Goal: Task Accomplishment & Management: Manage account settings

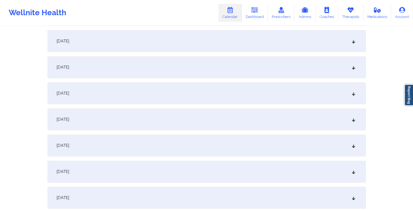
scroll to position [208, 0]
click at [146, 145] on div "October 10, 2025" at bounding box center [207, 145] width 318 height 22
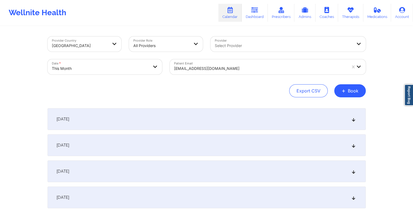
click at [216, 69] on div at bounding box center [260, 68] width 173 height 7
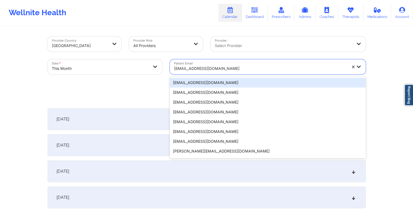
click at [216, 69] on div at bounding box center [260, 68] width 173 height 7
paste input "scottholmberg001@proton.me"
type input "scottholmberg001@proton.me"
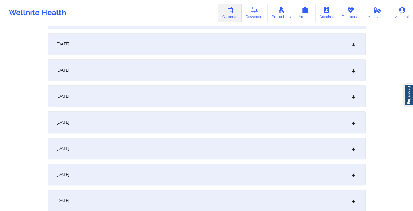
scroll to position [238, 0]
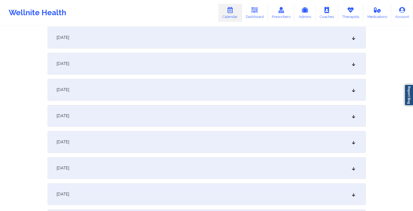
click at [174, 162] on div "October 12, 2025" at bounding box center [207, 168] width 318 height 22
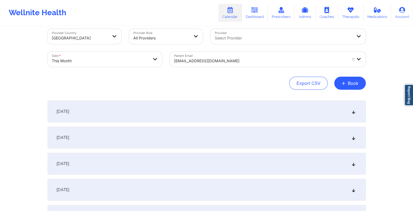
scroll to position [0, 0]
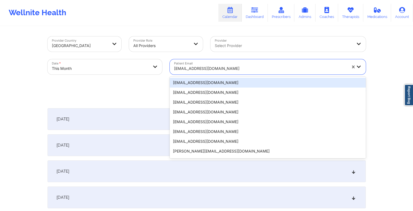
click at [218, 67] on div at bounding box center [260, 68] width 173 height 7
paste input "kbrantley120@gmail.com"
type input "kbrantley120@gmail.com"
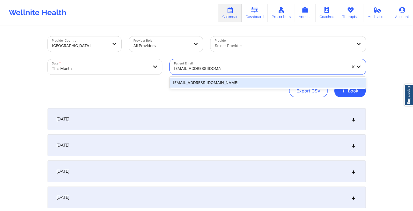
click at [243, 85] on div "kbrantley120@gmail.com" at bounding box center [268, 83] width 196 height 10
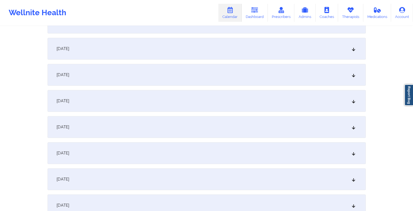
scroll to position [331, 0]
click at [166, 98] on div "October 13, 2025" at bounding box center [207, 101] width 318 height 22
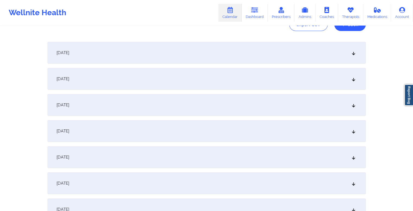
scroll to position [0, 0]
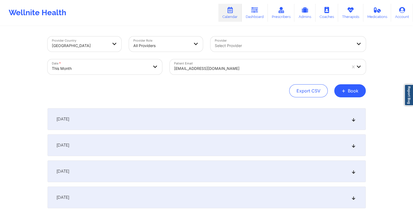
click at [219, 70] on div at bounding box center [260, 68] width 173 height 7
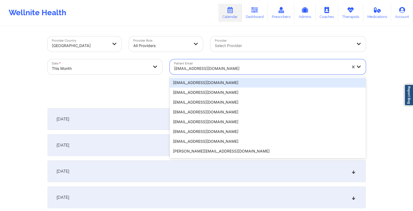
paste input "ajgueno717@gmail.com"
type input "ajgueno717@gmail.com"
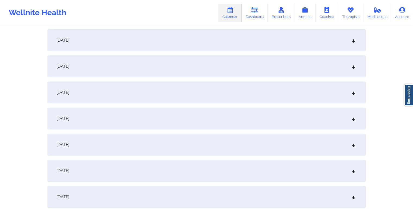
scroll to position [314, 0]
click at [169, 112] on div "October 13, 2025" at bounding box center [207, 118] width 318 height 22
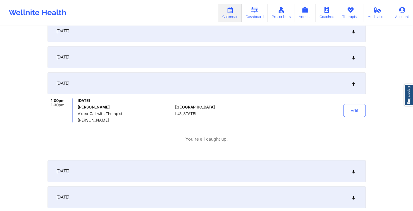
scroll to position [350, 0]
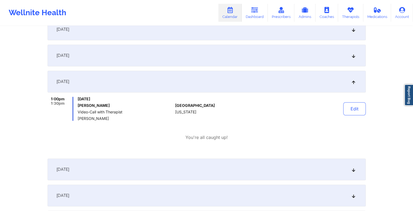
drag, startPoint x: 113, startPoint y: 106, endPoint x: 98, endPoint y: 106, distance: 15.2
click at [98, 106] on h6 "Alexander J Gueno" at bounding box center [125, 105] width 95 height 4
copy h6 "J Gueno"
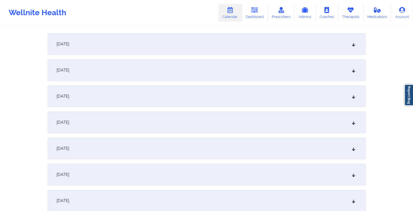
scroll to position [0, 0]
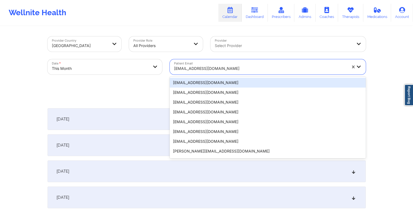
click at [227, 67] on div at bounding box center [260, 68] width 173 height 7
paste input "LEHLEBA@YAHOO.COM"
type input "LEHLEBA@YAHOO.COM"
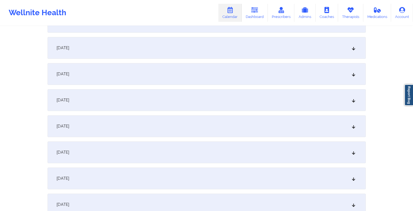
scroll to position [282, 0]
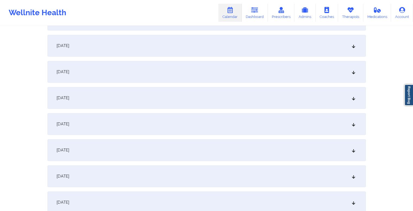
click at [173, 148] on div "October 13, 2025" at bounding box center [207, 150] width 318 height 22
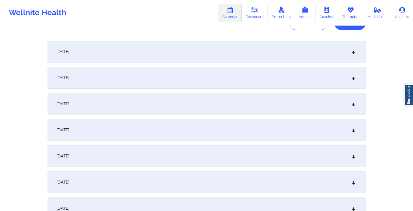
scroll to position [0, 0]
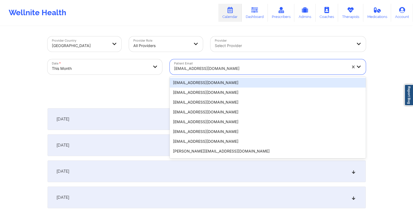
click at [232, 68] on div at bounding box center [260, 68] width 173 height 7
paste input "joditime@aol.com"
type input "joditime@aol.com"
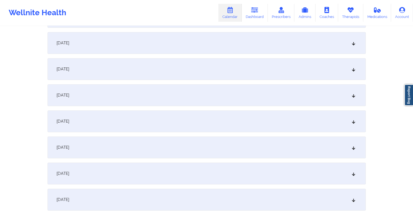
scroll to position [337, 0]
click at [174, 100] on div "October 13, 2025" at bounding box center [207, 95] width 318 height 22
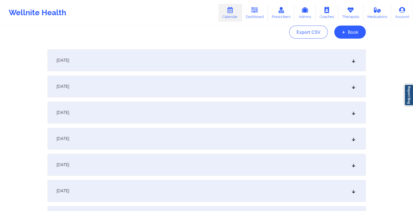
scroll to position [0, 0]
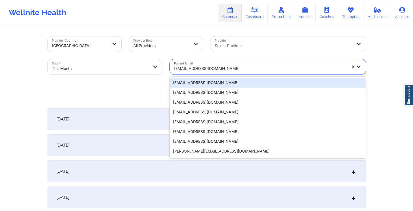
click at [227, 68] on div at bounding box center [260, 68] width 173 height 7
paste input "papabearglover2025@gmail.com"
type input "papabearglover2025@gmail.com"
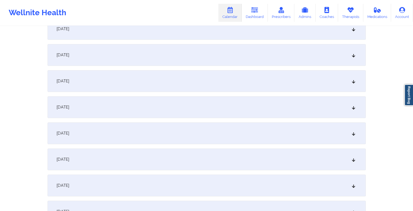
scroll to position [334, 0]
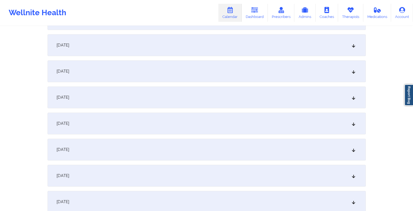
click at [184, 97] on div "October 13, 2025" at bounding box center [207, 97] width 318 height 22
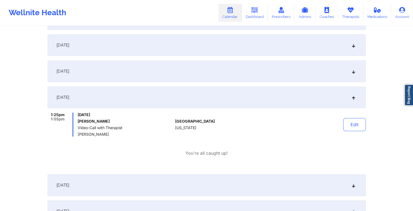
drag, startPoint x: 109, startPoint y: 120, endPoint x: 94, endPoint y: 119, distance: 15.5
click at [94, 119] on h6 "Charles D Glover" at bounding box center [125, 121] width 95 height 4
copy h6 "D Glover"
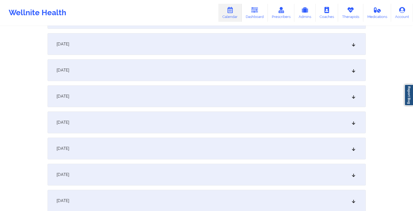
scroll to position [0, 0]
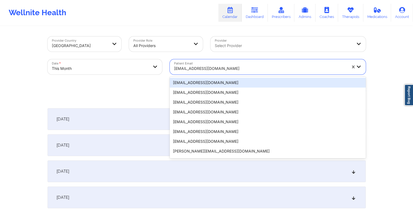
click at [240, 67] on div at bounding box center [260, 68] width 173 height 7
paste input "dvnpeng@gmail.com"
type input "dvnpeng@gmail.com"
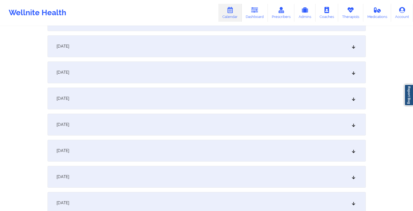
scroll to position [332, 0]
click at [179, 99] on div "October 13, 2025" at bounding box center [207, 100] width 318 height 22
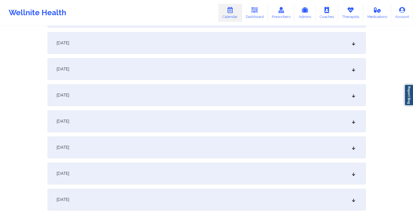
scroll to position [0, 0]
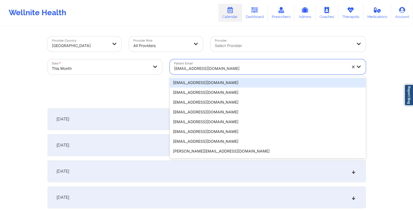
click at [207, 70] on div at bounding box center [260, 68] width 173 height 7
paste input "crodriguezbanton@gmail.com"
type input "crodriguezbanton@gmail.com"
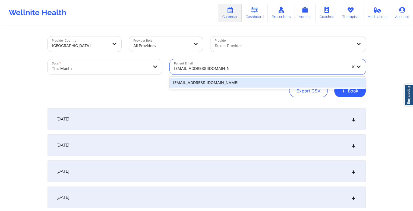
click at [224, 83] on div "crodriguezbanton@gmail.com" at bounding box center [268, 83] width 196 height 10
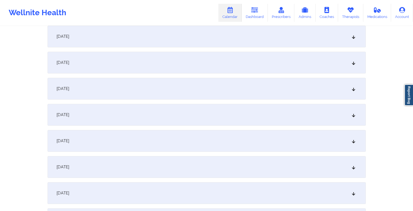
scroll to position [270, 0]
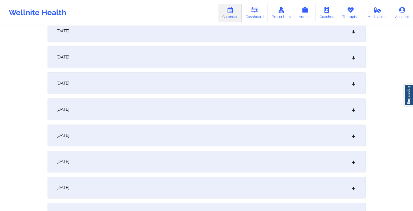
click at [169, 158] on div "October 13, 2025" at bounding box center [207, 161] width 318 height 22
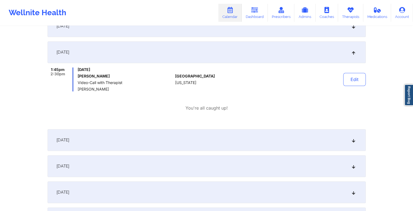
scroll to position [380, 0]
click at [187, 138] on div "October 14, 2025" at bounding box center [207, 139] width 318 height 22
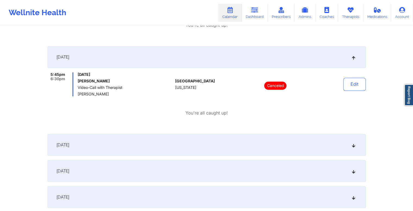
scroll to position [464, 0]
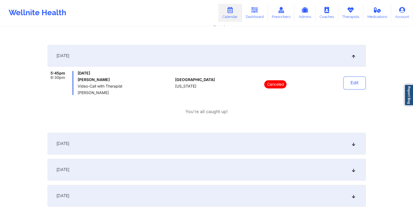
click at [201, 139] on div "October 15, 2025" at bounding box center [207, 143] width 318 height 22
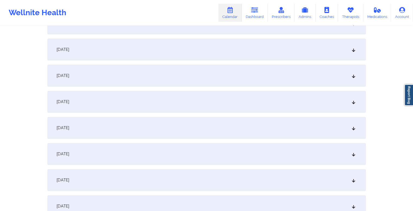
scroll to position [787, 0]
click at [150, 103] on div "October 22, 2025" at bounding box center [207, 101] width 318 height 22
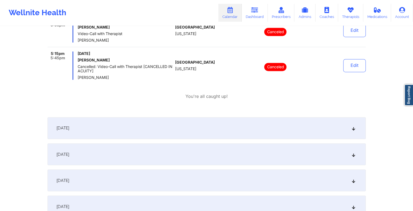
scroll to position [964, 0]
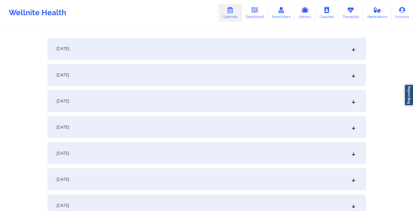
click at [129, 199] on div "October 29, 2025" at bounding box center [207, 205] width 318 height 22
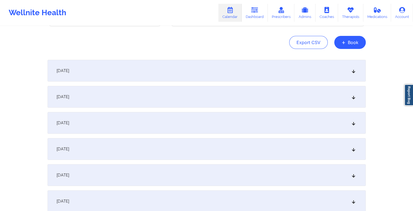
scroll to position [0, 0]
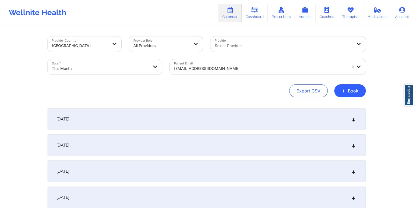
click at [231, 67] on div at bounding box center [260, 68] width 173 height 7
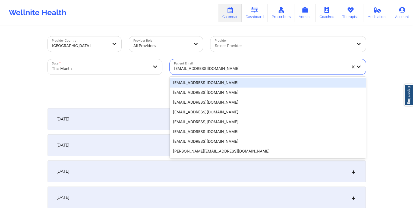
click at [231, 67] on div at bounding box center [260, 68] width 173 height 7
paste input "terylglover69@gmail.com"
type input "terylglover69@gmail.com"
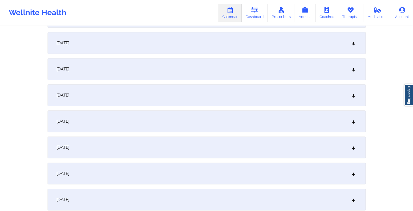
scroll to position [340, 0]
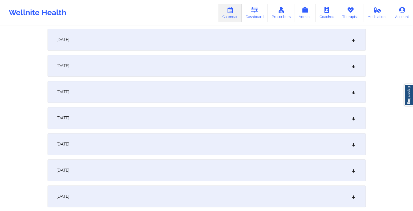
click at [173, 90] on div "October 13, 2025" at bounding box center [207, 92] width 318 height 22
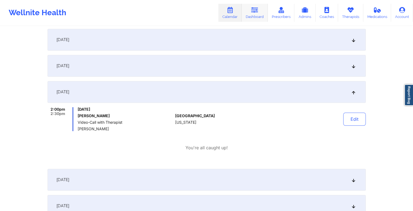
click at [256, 12] on icon at bounding box center [254, 10] width 7 height 6
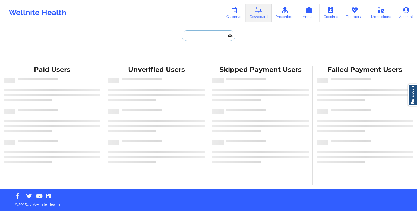
click at [210, 34] on input "text" at bounding box center [209, 35] width 54 height 10
paste input "papabearglover2025@gmail.com"
type input "papabearglover2025@gmail.com"
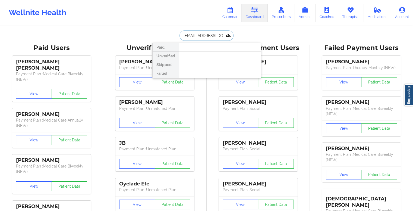
scroll to position [0, 15]
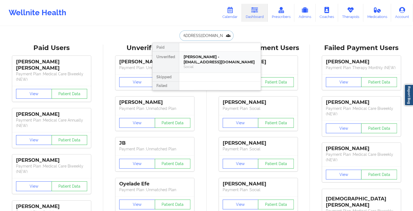
click at [217, 61] on div "Charles D Glover - papabearglover2025@gmail.com" at bounding box center [219, 59] width 73 height 10
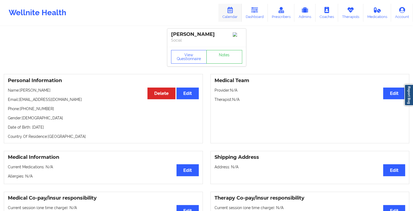
click at [232, 12] on icon at bounding box center [229, 10] width 7 height 6
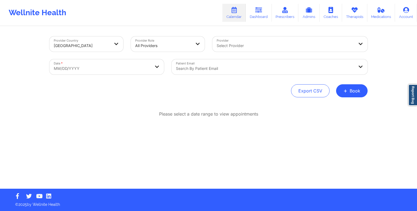
select select "2025-8"
select select "2025-9"
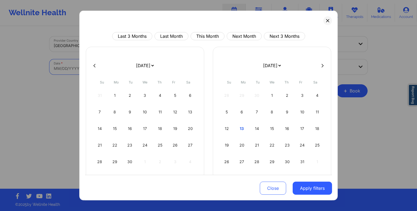
click at [139, 65] on body "Wellnite Health Calendar Dashboard Prescribers Admins Coaches Therapists Medica…" at bounding box center [208, 105] width 417 height 211
click at [201, 34] on button "This Month" at bounding box center [208, 36] width 34 height 8
select select "2025-9"
select select "2025-10"
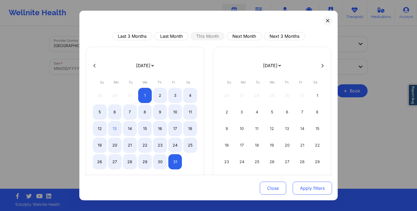
click at [309, 192] on button "Apply filters" at bounding box center [312, 187] width 39 height 13
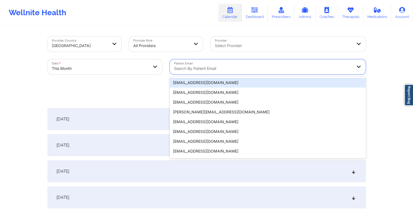
click at [215, 69] on div at bounding box center [263, 68] width 178 height 7
paste input "papabearglover2025@gmail.com"
type input "papabearglover2025@gmail.com"
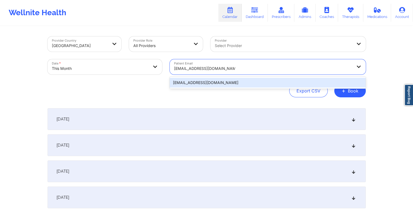
click at [230, 84] on div "papabearglover2025@gmail.com" at bounding box center [268, 83] width 196 height 10
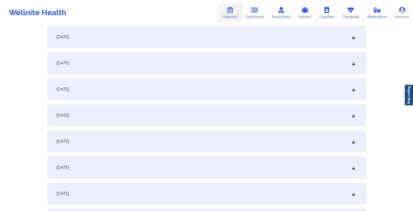
scroll to position [265, 0]
click at [177, 167] on div "October 13, 2025" at bounding box center [207, 167] width 318 height 22
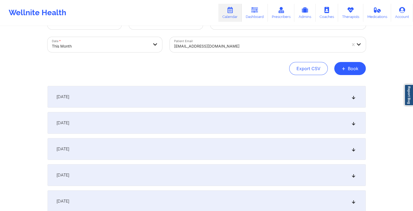
scroll to position [0, 0]
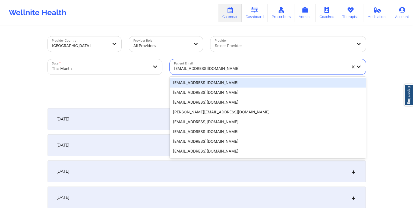
click at [210, 68] on div at bounding box center [260, 68] width 173 height 7
paste input "adam.alvarado@gmail.com"
type input "adam.alvarado@gmail.com"
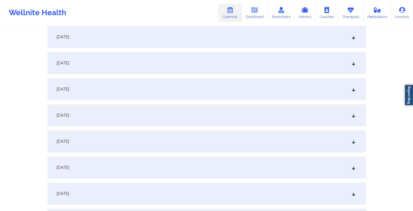
scroll to position [291, 0]
click at [165, 150] on div "October 13, 2025" at bounding box center [207, 141] width 318 height 22
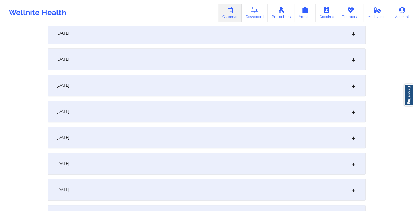
scroll to position [0, 0]
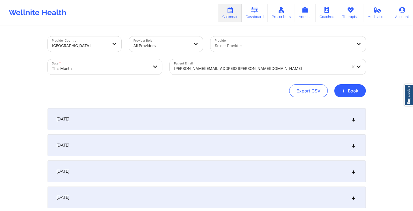
click at [212, 68] on div at bounding box center [260, 68] width 173 height 7
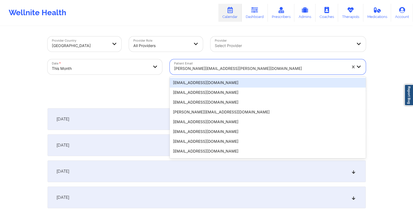
paste input "dr.basma_ib@yahoo.com"
type input "dr.basma_ib@yahoo.com"
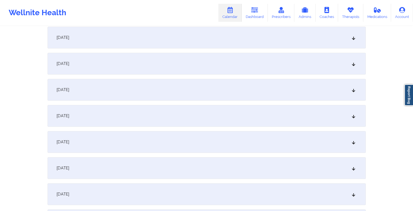
scroll to position [276, 0]
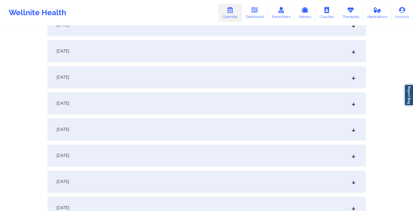
click at [160, 160] on div "October 13, 2025" at bounding box center [207, 155] width 318 height 22
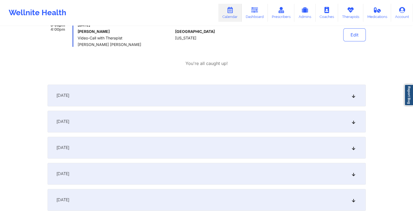
scroll to position [430, 0]
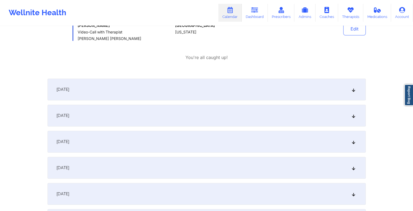
click at [186, 140] on div "October 16, 2025" at bounding box center [207, 142] width 318 height 22
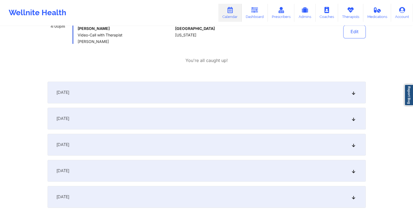
scroll to position [574, 0]
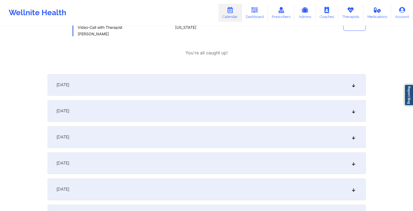
click at [175, 160] on div "October 20, 2025" at bounding box center [207, 163] width 318 height 22
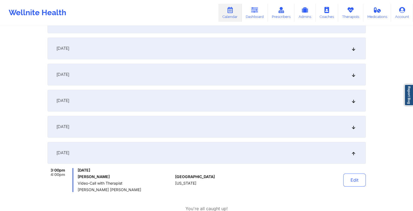
scroll to position [0, 0]
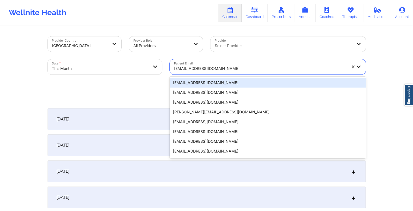
click at [222, 70] on div at bounding box center [260, 68] width 173 height 7
paste input "dianapaolac@hotmail.com"
type input "dianapaolac@hotmail.com"
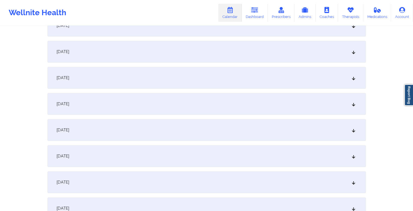
scroll to position [304, 0]
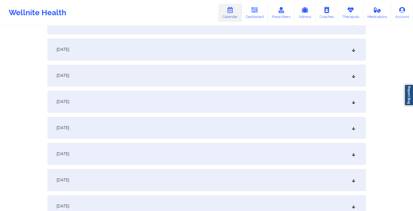
click at [184, 129] on div "October 13, 2025" at bounding box center [207, 128] width 318 height 22
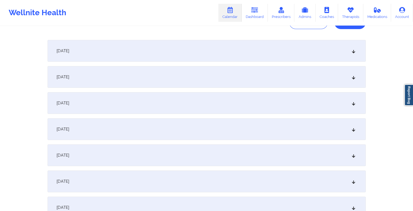
scroll to position [0, 0]
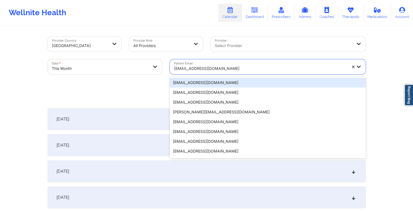
click at [233, 69] on div at bounding box center [260, 68] width 173 height 7
paste input "tawniew2011@gmail.com"
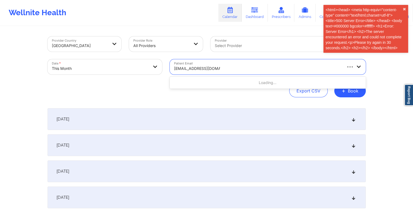
type input "tawniew2011@gmail.com"
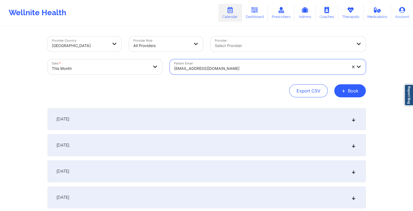
click at [227, 68] on div at bounding box center [260, 68] width 173 height 7
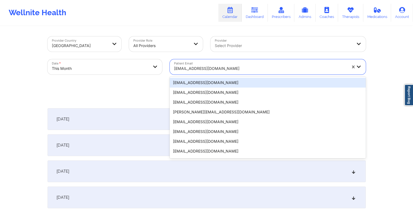
click at [227, 68] on div at bounding box center [260, 68] width 173 height 7
paste input "T White"
type input "T White"
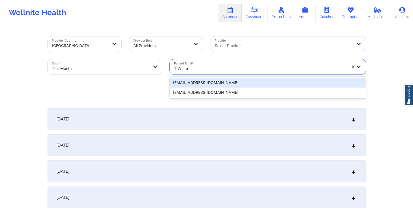
click at [229, 83] on div "[EMAIL_ADDRESS][DOMAIN_NAME]" at bounding box center [268, 83] width 196 height 10
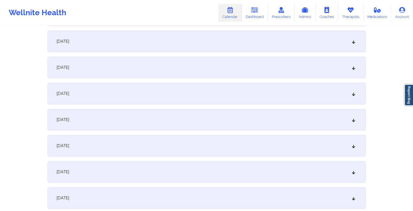
scroll to position [313, 0]
click at [190, 115] on div "October 13, 2025" at bounding box center [207, 119] width 318 height 22
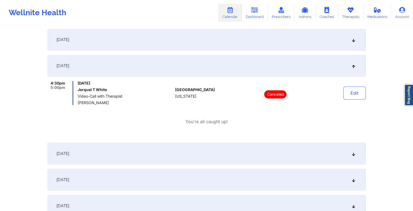
scroll to position [406, 0]
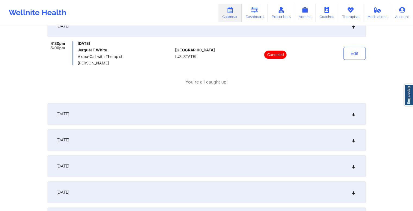
click at [182, 140] on div "October 15, 2025" at bounding box center [207, 140] width 318 height 22
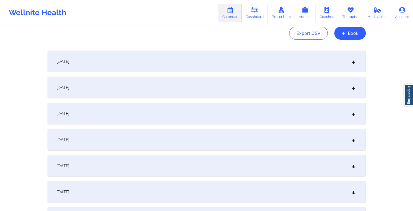
scroll to position [0, 0]
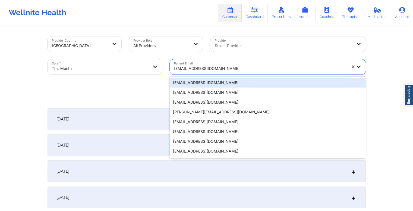
click at [229, 67] on div at bounding box center [260, 68] width 173 height 7
paste input "[EMAIL_ADDRESS][DOMAIN_NAME]"
type input "[EMAIL_ADDRESS][DOMAIN_NAME]"
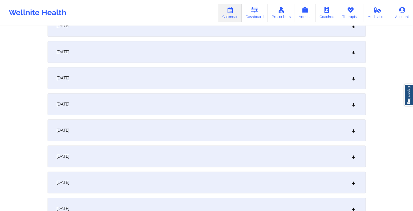
scroll to position [354, 0]
click at [162, 77] on div "October 13, 2025" at bounding box center [207, 78] width 318 height 22
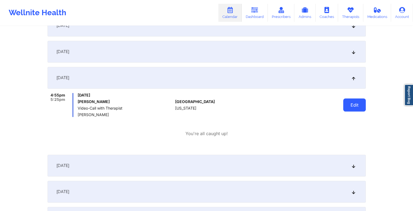
click at [357, 104] on button "Edit" at bounding box center [354, 104] width 23 height 13
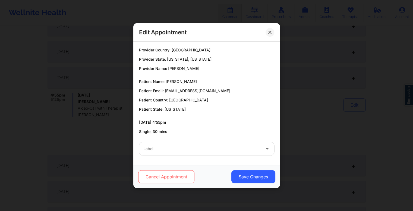
click at [176, 180] on button "Cancel Appointment" at bounding box center [166, 176] width 56 height 13
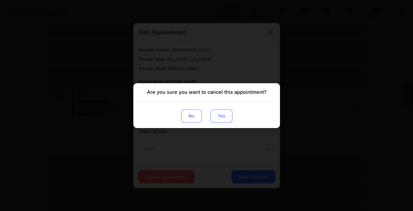
click at [220, 118] on button "Yes" at bounding box center [221, 115] width 22 height 13
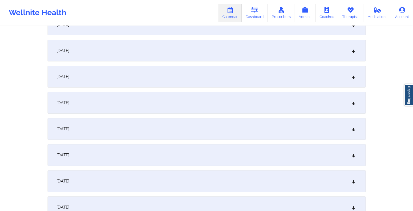
scroll to position [0, 0]
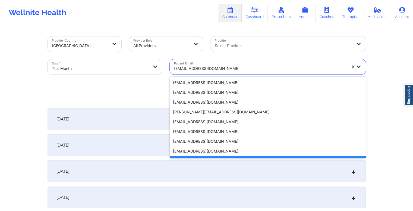
click at [223, 68] on div at bounding box center [260, 68] width 173 height 7
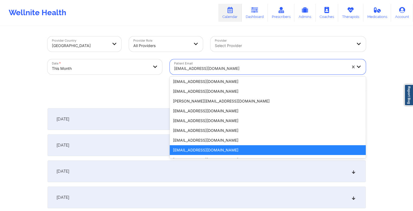
paste input "punchee28@gmail.com"
type input "punchee28@gmail.com"
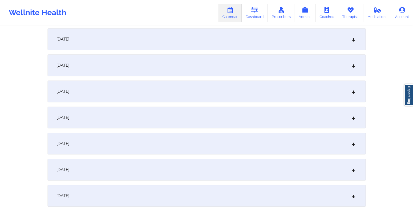
scroll to position [394, 0]
click at [149, 34] on div "October 13, 2025" at bounding box center [207, 38] width 318 height 22
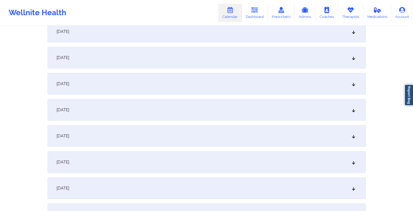
scroll to position [0, 0]
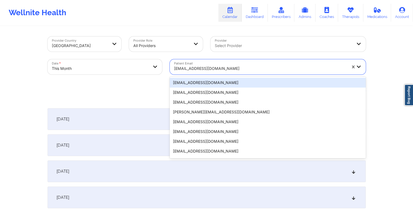
click at [225, 68] on div at bounding box center [260, 68] width 173 height 7
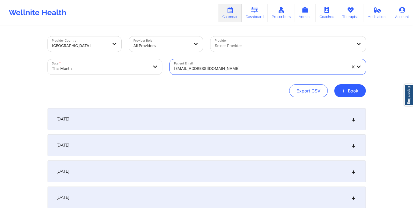
click at [225, 68] on div at bounding box center [260, 68] width 173 height 7
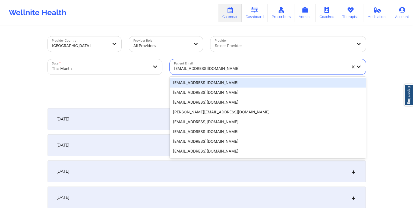
paste input "punchee28@gmail.com"
type input "punchee28@gmail.com"
click at [217, 67] on div at bounding box center [260, 68] width 173 height 7
paste input "jolvera0538@gmail.com"
type input "jolvera0538@gmail.com"
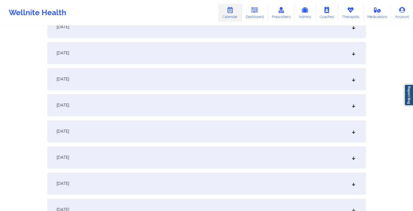
scroll to position [345, 0]
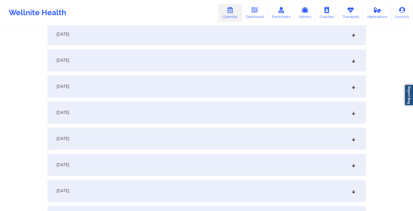
click at [158, 84] on div "October 13, 2025" at bounding box center [207, 86] width 318 height 22
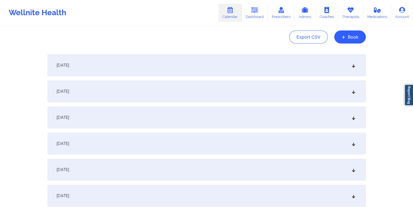
scroll to position [0, 0]
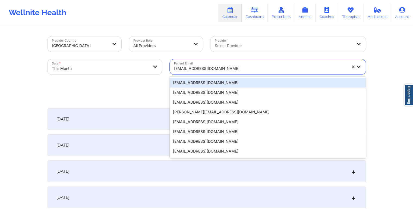
click at [223, 68] on div at bounding box center [260, 68] width 173 height 7
paste input "ddlm03@hotmail.com"
type input "ddlm03@hotmail.com"
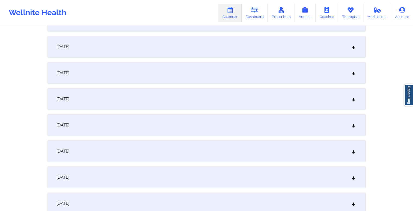
scroll to position [284, 0]
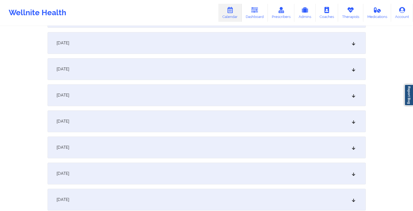
click at [189, 147] on div "October 13, 2025" at bounding box center [207, 147] width 318 height 22
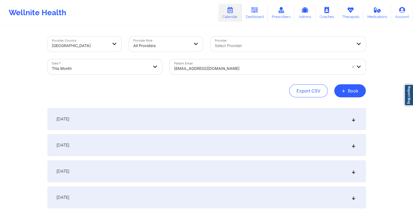
click at [227, 68] on div at bounding box center [260, 68] width 173 height 7
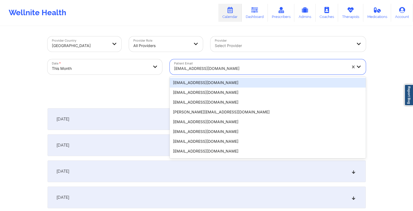
paste input "astarv2@gmail.com"
type input "astarv2@gmail.com"
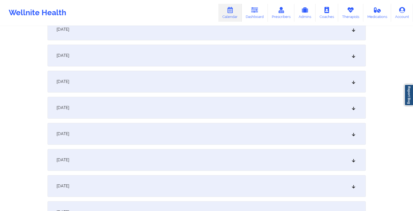
scroll to position [247, 0]
click at [170, 182] on div "October 13, 2025" at bounding box center [207, 184] width 318 height 22
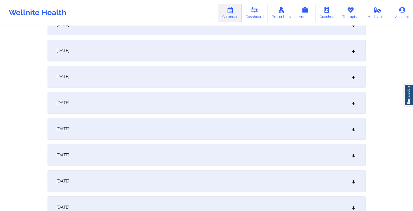
scroll to position [0, 0]
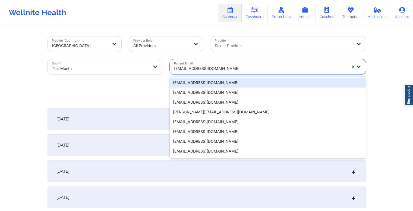
click at [213, 67] on div at bounding box center [260, 68] width 173 height 7
paste input "3monteropedro@gmail.com"
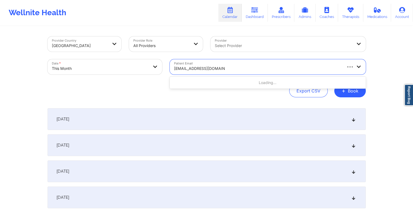
type input "3monteropedro@gmail.com"
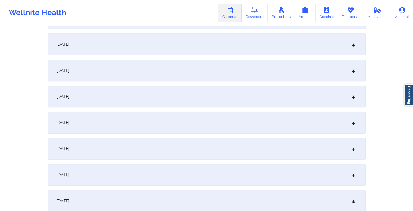
scroll to position [283, 0]
click at [165, 154] on div "October 13, 2025" at bounding box center [207, 148] width 318 height 22
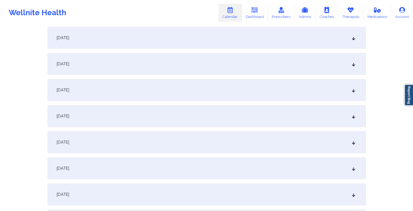
scroll to position [0, 0]
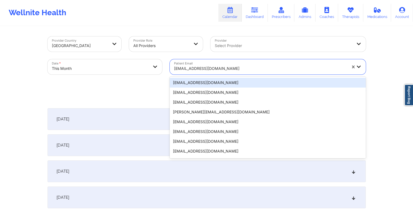
click at [199, 68] on div at bounding box center [260, 68] width 173 height 7
paste input "andrewbevs715@gmail.com"
type input "andrewbevs715@gmail.com"
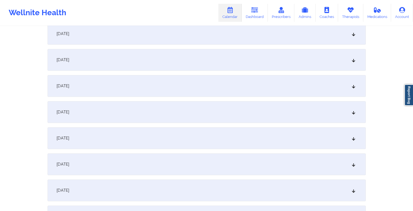
scroll to position [324, 0]
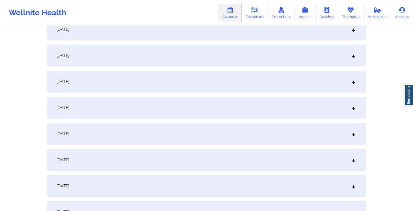
click at [195, 110] on div "October 13, 2025" at bounding box center [207, 108] width 318 height 22
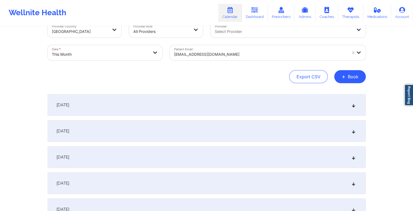
scroll to position [0, 0]
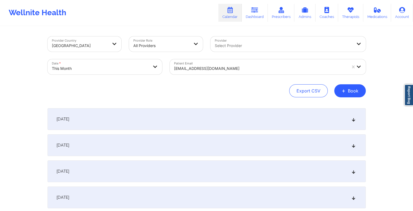
click at [216, 70] on div at bounding box center [260, 68] width 173 height 7
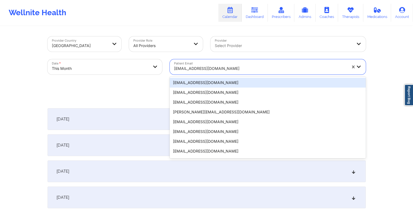
paste input "tyeboo3@yahoo.com"
type input "tyeboo3@yahoo.com"
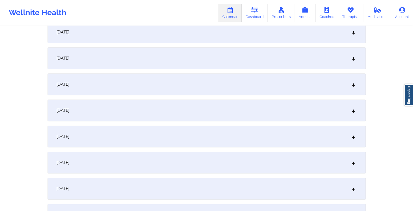
scroll to position [296, 0]
click at [169, 136] on div "October 13, 2025" at bounding box center [207, 136] width 318 height 22
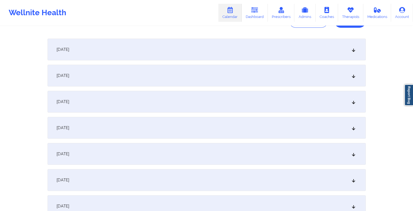
scroll to position [0, 0]
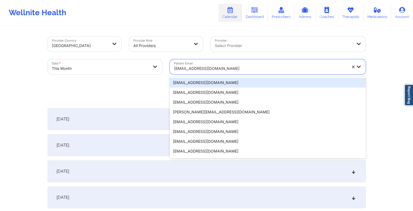
click at [223, 69] on div at bounding box center [260, 68] width 173 height 7
paste input "[PERSON_NAME][EMAIL_ADDRESS][PERSON_NAME][DOMAIN_NAME]"
type input "[PERSON_NAME][EMAIL_ADDRESS][PERSON_NAME][DOMAIN_NAME]"
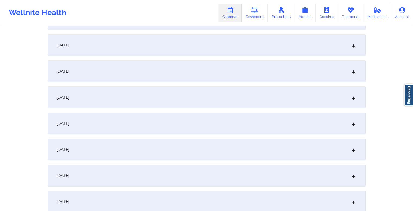
scroll to position [309, 0]
click at [162, 119] on div "October 13, 2025" at bounding box center [207, 123] width 318 height 22
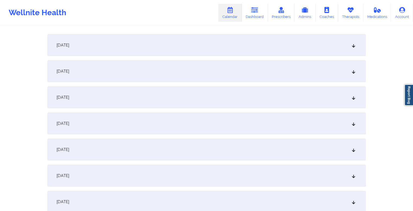
scroll to position [36, 0]
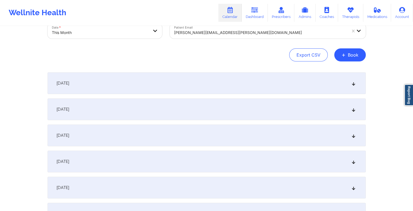
click at [227, 32] on div at bounding box center [260, 32] width 173 height 7
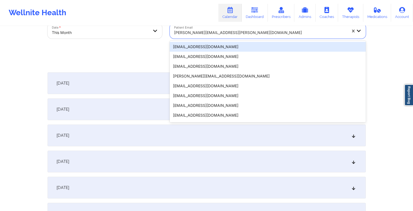
click at [227, 32] on div at bounding box center [260, 32] width 173 height 7
paste input "gcarrero18@gmail.com"
type input "gcarrero18@gmail.com"
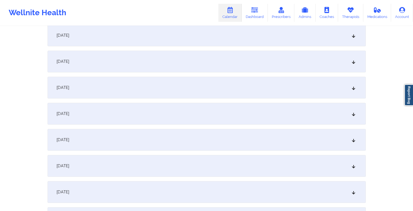
scroll to position [319, 0]
click at [181, 110] on div "October 13, 2025" at bounding box center [207, 113] width 318 height 22
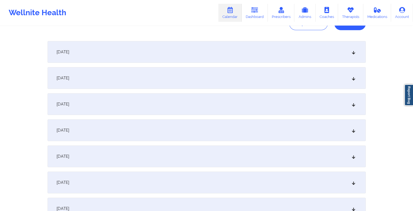
scroll to position [0, 0]
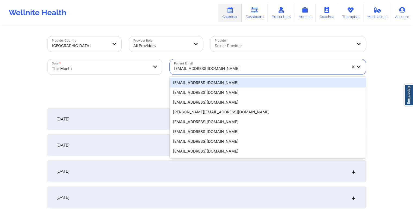
click at [219, 68] on div at bounding box center [260, 68] width 173 height 7
paste input "magickcat11@gmail.com"
type input "magickcat11@gmail.com"
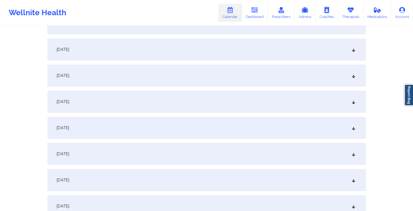
scroll to position [305, 0]
click at [163, 127] on div "October 13, 2025" at bounding box center [207, 127] width 318 height 22
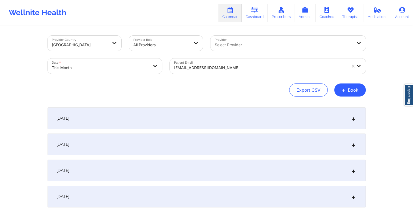
scroll to position [0, 0]
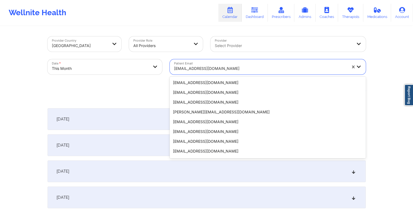
click at [218, 69] on div at bounding box center [260, 68] width 173 height 7
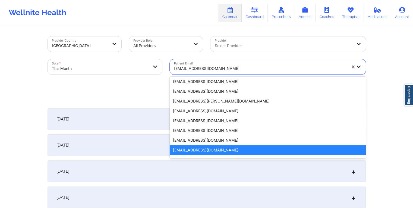
paste input "claudia_kurry@yahoo.com"
type input "claudia_kurry@yahoo.com"
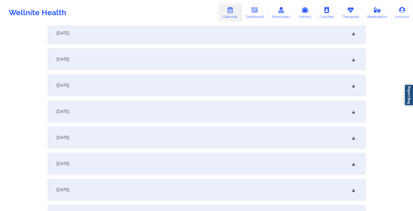
scroll to position [314, 0]
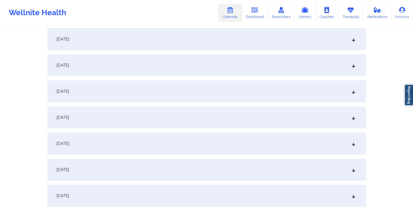
click at [193, 119] on div "October 13, 2025" at bounding box center [207, 117] width 318 height 22
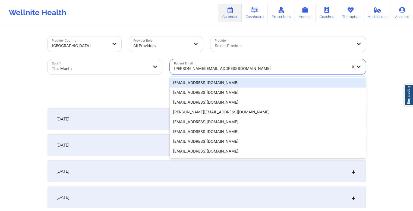
click at [227, 69] on div at bounding box center [260, 68] width 173 height 7
paste input "taracercone99@gmail.com"
type input "taracercone99@gmail.com"
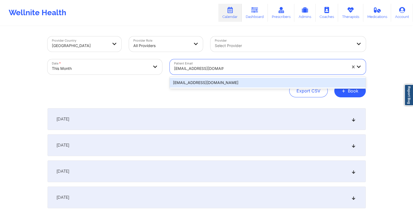
click at [238, 83] on div "taracercone99@gmail.com" at bounding box center [268, 83] width 196 height 10
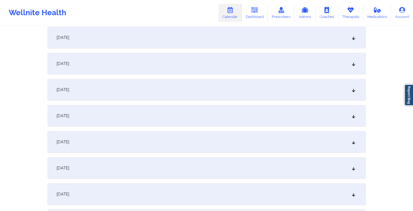
scroll to position [290, 0]
click at [227, 140] on div "October 13, 2025" at bounding box center [207, 141] width 318 height 22
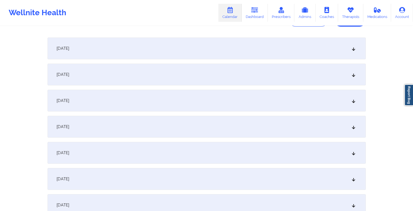
scroll to position [0, 0]
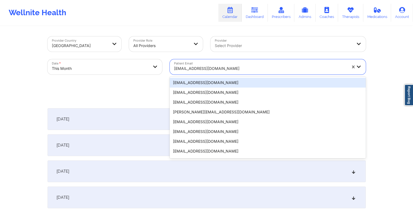
click at [226, 68] on div at bounding box center [260, 68] width 173 height 7
paste input "aimeemsali3@gmail.com"
type input "aimeemsali3@gmail.com"
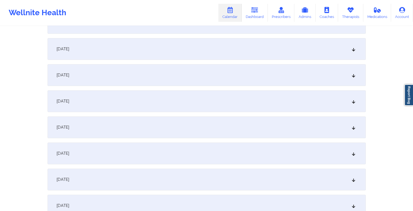
scroll to position [331, 0]
click at [174, 103] on div "October 13, 2025" at bounding box center [207, 101] width 318 height 22
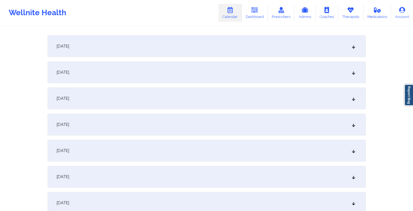
scroll to position [0, 0]
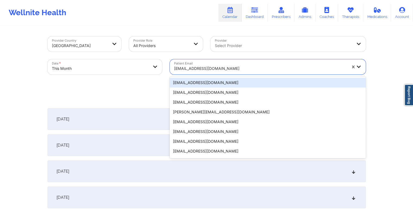
click at [229, 68] on div at bounding box center [260, 68] width 173 height 7
paste input "mekayla@lyonscommunityschool.org"
type input "mekayla@lyonscommunityschool.org"
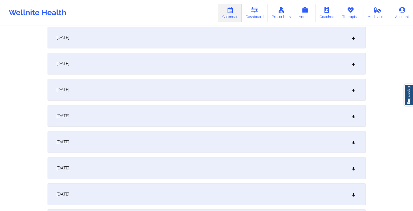
scroll to position [318, 0]
click at [165, 116] on div "October 13, 2025" at bounding box center [207, 114] width 318 height 22
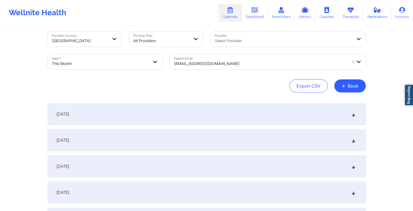
scroll to position [0, 0]
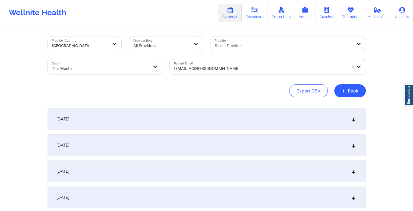
click at [234, 69] on div at bounding box center [260, 68] width 173 height 7
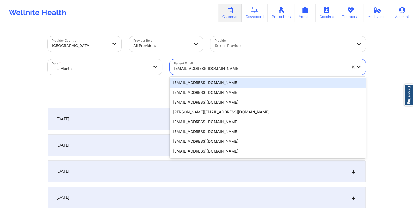
paste input "graceservera35@gmail.com"
type input "graceservera35@gmail.com"
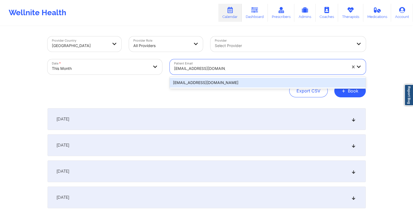
click at [244, 83] on div "graceservera35@gmail.com" at bounding box center [268, 83] width 196 height 10
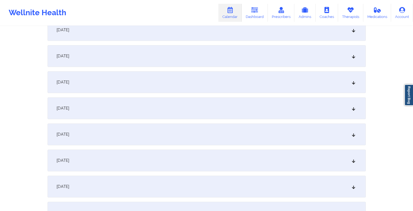
scroll to position [277, 0]
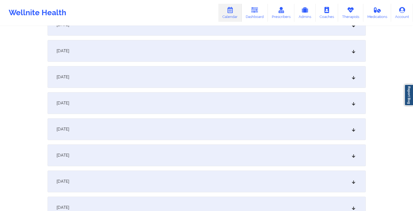
click at [194, 156] on div "October 13, 2025" at bounding box center [207, 155] width 318 height 22
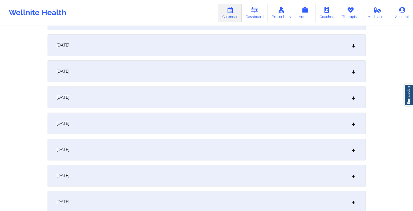
scroll to position [0, 0]
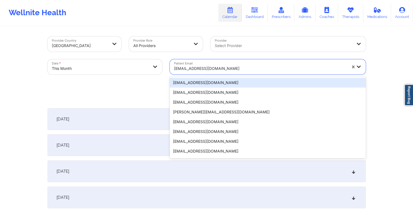
click at [228, 69] on div at bounding box center [260, 68] width 173 height 7
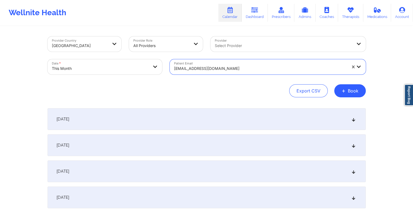
click at [228, 69] on div at bounding box center [260, 68] width 173 height 7
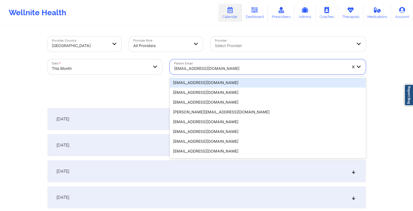
click at [228, 69] on div at bounding box center [260, 68] width 173 height 7
paste input "[EMAIL_ADDRESS][DOMAIN_NAME]"
type input "[EMAIL_ADDRESS][DOMAIN_NAME]"
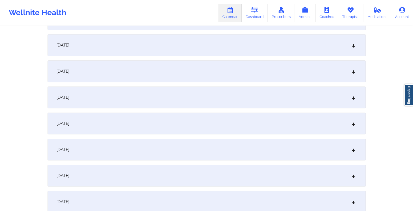
scroll to position [334, 0]
click at [199, 91] on div "October 13, 2025" at bounding box center [207, 97] width 318 height 22
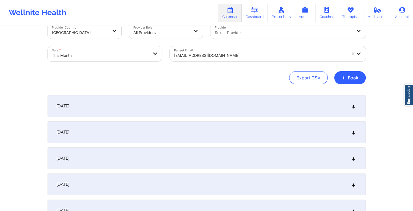
scroll to position [0, 0]
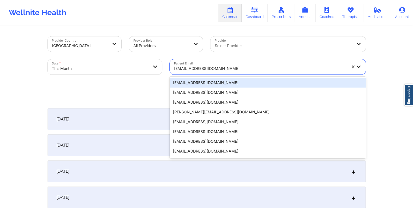
click at [227, 69] on div at bounding box center [260, 68] width 173 height 7
paste input "tagarcia101@gmail.com"
type input "tagarcia101@gmail.com"
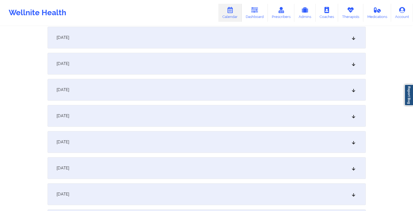
scroll to position [346, 0]
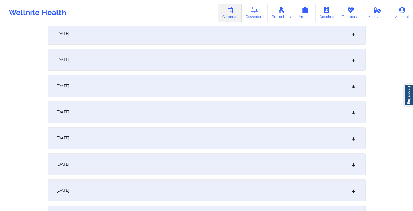
click at [185, 83] on div "October 13, 2025" at bounding box center [207, 86] width 318 height 22
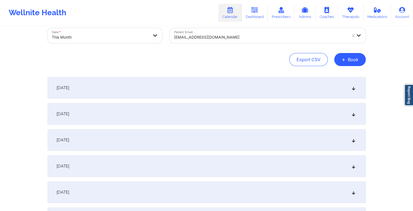
scroll to position [16, 0]
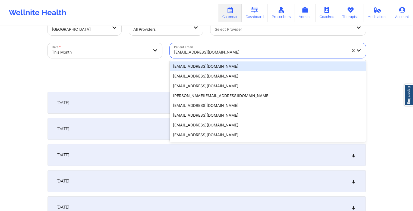
click at [219, 52] on div at bounding box center [260, 52] width 173 height 7
paste input "hclarke067@gmail.com"
type input "hclarke067@gmail.com"
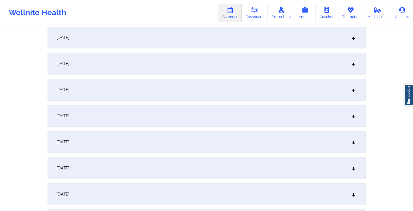
scroll to position [290, 0]
click at [195, 143] on div "October 13, 2025" at bounding box center [207, 142] width 318 height 22
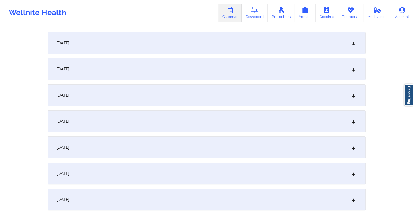
scroll to position [0, 0]
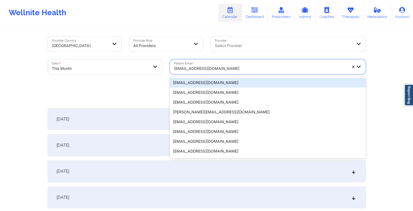
click at [217, 68] on div at bounding box center [260, 68] width 173 height 7
paste input "[EMAIL_ADDRESS][DOMAIN_NAME]"
type input "[EMAIL_ADDRESS][DOMAIN_NAME]"
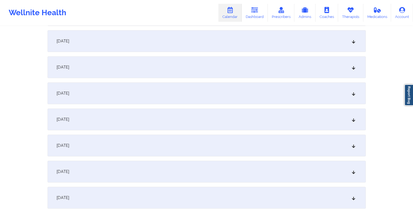
scroll to position [339, 0]
click at [180, 94] on div "October 13, 2025" at bounding box center [207, 93] width 318 height 22
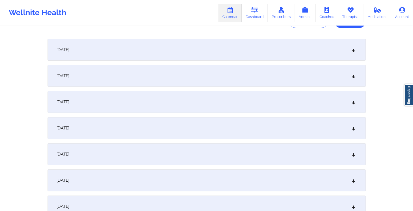
scroll to position [0, 0]
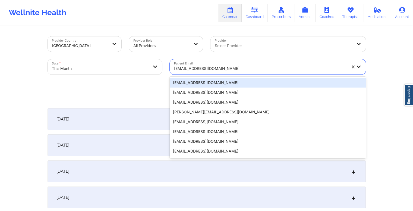
click at [220, 68] on div at bounding box center [260, 68] width 173 height 7
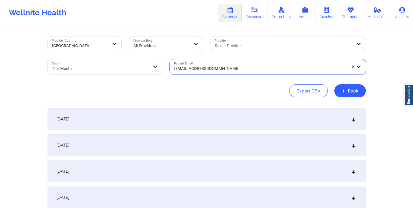
click at [220, 68] on div at bounding box center [260, 68] width 173 height 7
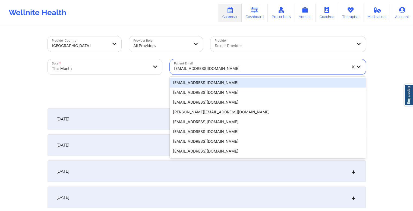
click at [220, 68] on div at bounding box center [260, 68] width 173 height 7
paste input "hclarke067@gmail.com"
type input "hclarke067@gmail.com"
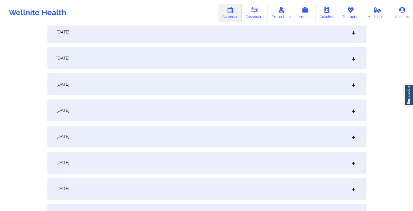
scroll to position [325, 0]
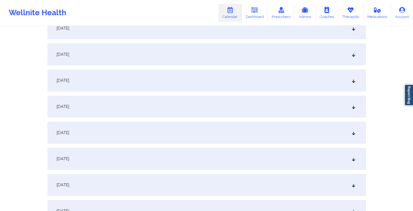
click at [216, 110] on div "October 13, 2025" at bounding box center [207, 107] width 318 height 22
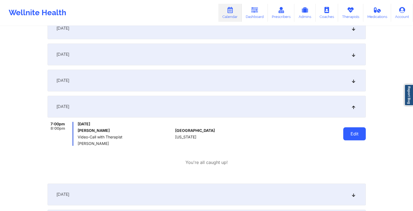
click at [349, 131] on button "Edit" at bounding box center [354, 133] width 23 height 13
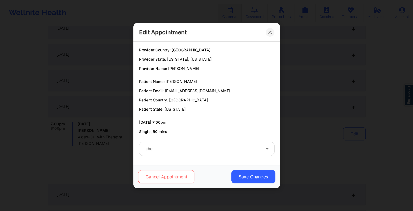
click at [165, 175] on button "Cancel Appointment" at bounding box center [166, 176] width 56 height 13
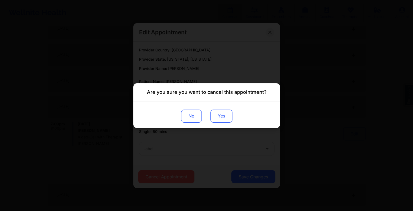
click at [216, 118] on button "Yes" at bounding box center [221, 115] width 22 height 13
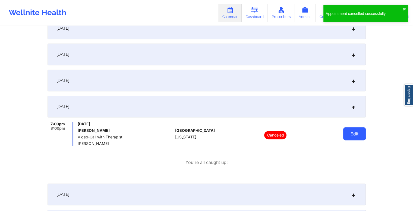
click at [349, 133] on button "Edit" at bounding box center [354, 133] width 23 height 13
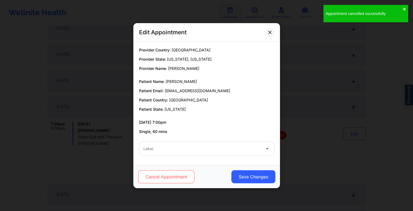
click at [169, 179] on button "Cancel Appointment" at bounding box center [166, 176] width 56 height 13
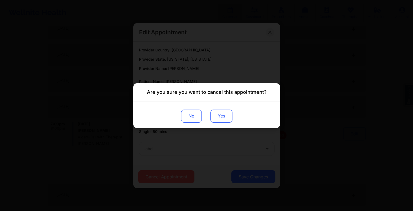
click at [218, 117] on button "Yes" at bounding box center [221, 115] width 22 height 13
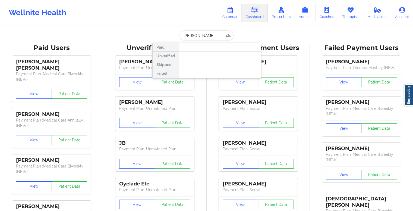
click at [210, 35] on input "mary powers" at bounding box center [206, 35] width 54 height 10
type input "elizfunke@gmail.com"
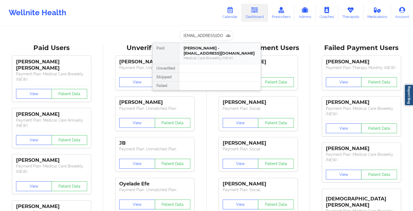
click at [205, 47] on div "Elizabeth V Funke - elizfunke@gmail.com" at bounding box center [219, 51] width 73 height 10
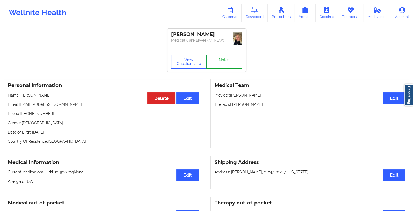
click at [227, 62] on link "Notes" at bounding box center [224, 62] width 36 height 14
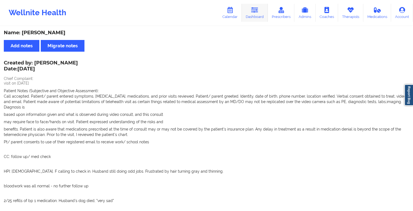
click at [258, 9] on icon at bounding box center [254, 10] width 7 height 6
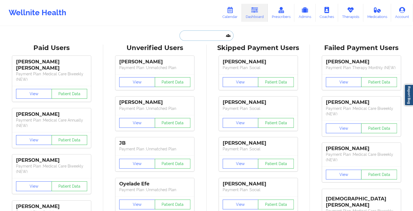
click at [214, 34] on input "text" at bounding box center [206, 35] width 54 height 10
paste input "scottholmberg001@proton.me"
type input "scottholmberg001@proton.me"
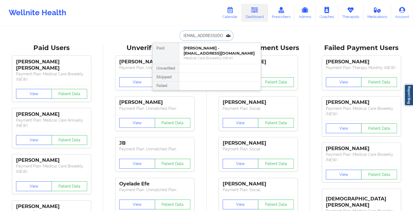
scroll to position [0, 10]
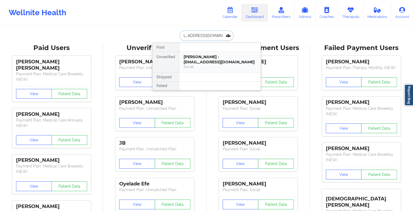
click at [211, 63] on div "Scott Holmberg - scottholmberg001@proton.me" at bounding box center [219, 59] width 73 height 10
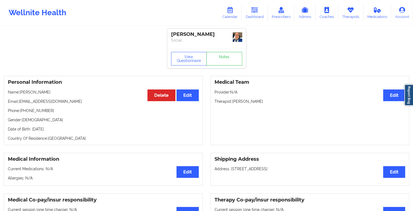
drag, startPoint x: 53, startPoint y: 92, endPoint x: 21, endPoint y: 93, distance: 32.9
click at [21, 93] on p "Name: Scott Holmberg" at bounding box center [103, 91] width 191 height 5
copy p "Scott Holmberg"
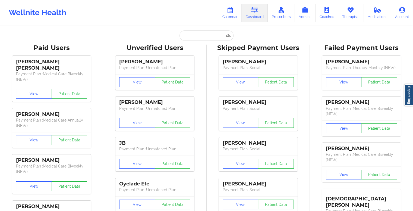
type input "[EMAIL_ADDRESS][DOMAIN_NAME]"
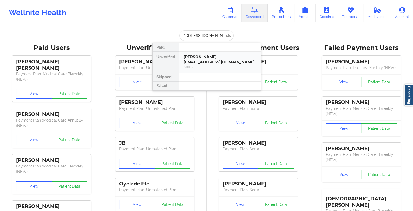
click at [213, 59] on div "[PERSON_NAME] - [EMAIL_ADDRESS][DOMAIN_NAME]" at bounding box center [219, 59] width 73 height 10
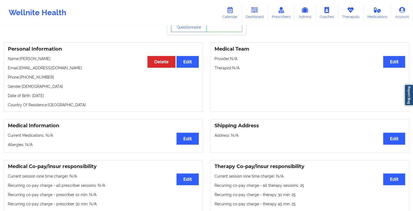
scroll to position [26, 0]
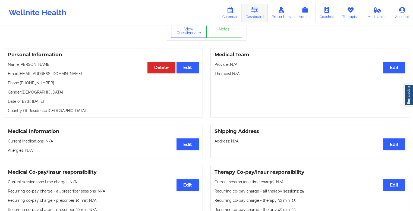
click at [255, 8] on icon at bounding box center [254, 10] width 7 height 6
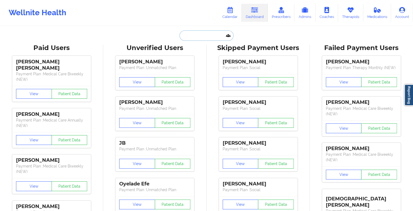
click at [208, 34] on input "text" at bounding box center [206, 35] width 54 height 10
paste input "terylglover69@gmail.com"
type input "terylglover69@gmail.com"
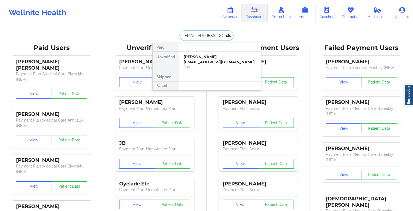
scroll to position [0, 2]
click at [202, 59] on div "Charles Glover - terylglover69@gmail.com" at bounding box center [219, 59] width 73 height 10
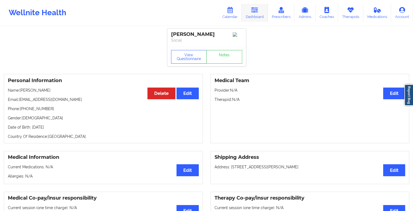
click at [254, 9] on icon at bounding box center [254, 10] width 7 height 6
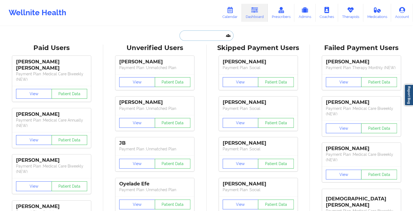
click at [206, 31] on input "text" at bounding box center [206, 35] width 54 height 10
paste input "papabearglover2025@gmail.com"
type input "papabearglover2025@gmail.com"
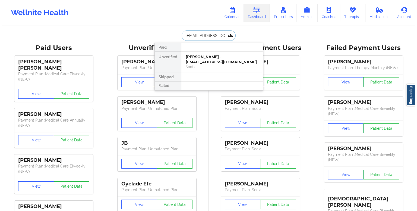
scroll to position [0, 15]
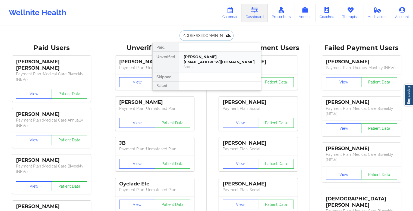
click at [205, 61] on div "Charles D Glover - papabearglover2025@gmail.com" at bounding box center [219, 59] width 73 height 10
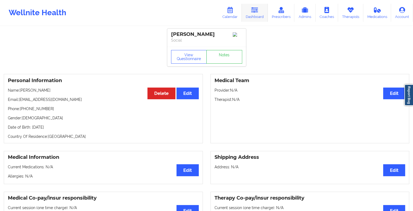
click at [260, 9] on link "Dashboard" at bounding box center [255, 13] width 26 height 18
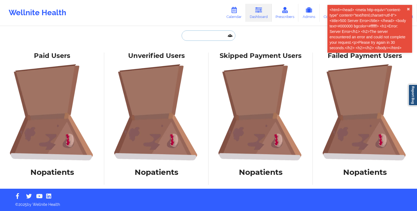
click at [213, 34] on input "text" at bounding box center [209, 35] width 54 height 10
paste input "tawniew2011@gmail.com"
type input "tawniew2011@gmail.com"
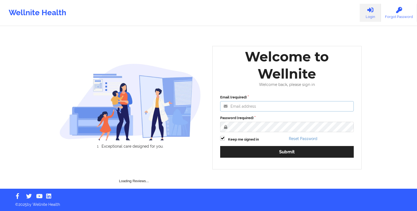
click at [261, 106] on input "Email (required)" at bounding box center [287, 106] width 134 height 10
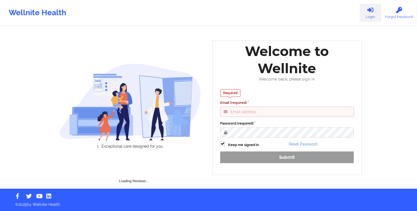
type input "gideon@wellnite.com"
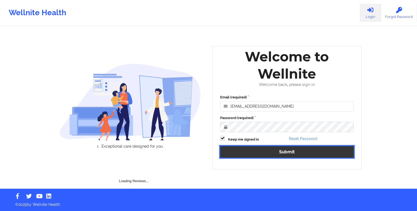
click at [287, 150] on button "Submit" at bounding box center [287, 152] width 134 height 12
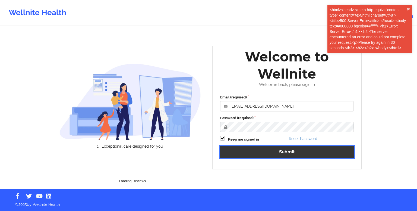
click at [290, 152] on button "Submit" at bounding box center [287, 152] width 134 height 12
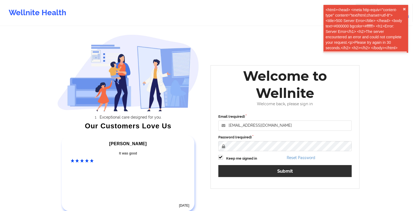
click at [290, 152] on div "Email (required) gideon@wellnite.com Password (required) Keep me signed in Rese…" at bounding box center [284, 147] width 141 height 74
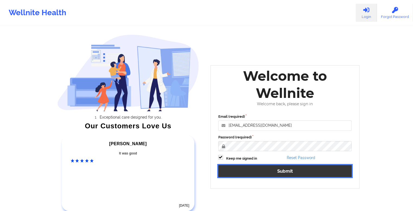
click at [282, 171] on button "Submit" at bounding box center [285, 171] width 134 height 12
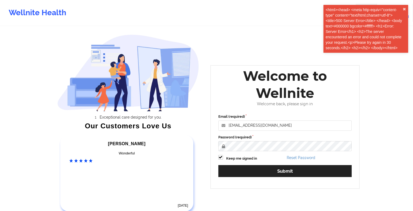
click at [26, 45] on div "Wellnite Health Login Forgot Password Exceptional care designed for you. Our Cu…" at bounding box center [206, 113] width 413 height 227
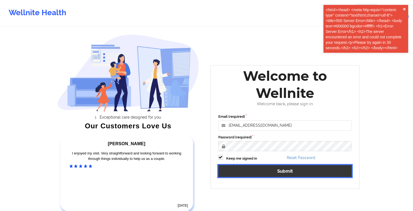
click at [287, 167] on button "Submit" at bounding box center [285, 171] width 134 height 12
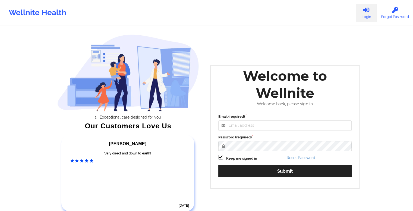
click at [356, 133] on div "Welcome to Wellnite Welcome back, please sign in Email (required) Password (req…" at bounding box center [284, 126] width 149 height 123
click at [280, 126] on input "Email (required)" at bounding box center [285, 125] width 134 height 10
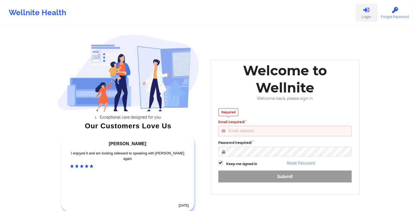
type input "[EMAIL_ADDRESS][DOMAIN_NAME]"
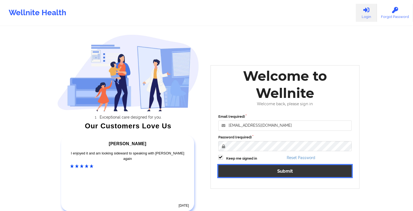
click at [280, 172] on button "Submit" at bounding box center [285, 171] width 134 height 12
click at [302, 170] on button "Submit" at bounding box center [285, 171] width 134 height 12
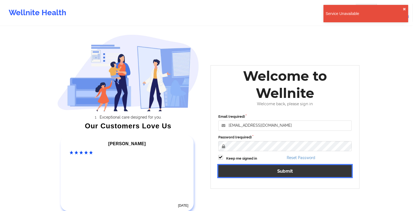
click at [302, 170] on button "Submit" at bounding box center [285, 171] width 134 height 12
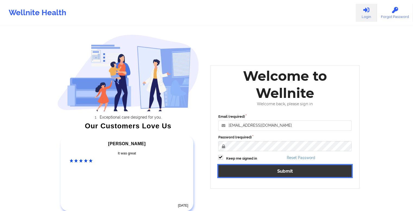
click at [288, 171] on button "Submit" at bounding box center [285, 171] width 134 height 12
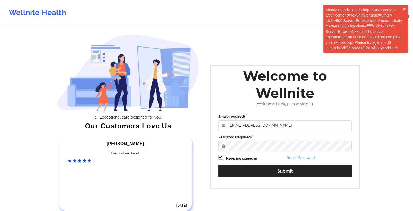
click at [175, 121] on div "Exceptional care designed for you. Our Customers Love Us [PERSON_NAME] C Amazin…" at bounding box center [127, 124] width 149 height 188
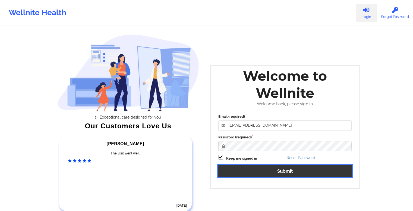
click at [283, 171] on button "Submit" at bounding box center [285, 171] width 134 height 12
click at [284, 171] on button "Submit" at bounding box center [285, 171] width 134 height 12
click at [290, 172] on button "Submit" at bounding box center [285, 171] width 134 height 12
click at [288, 171] on button "Submit" at bounding box center [285, 171] width 134 height 12
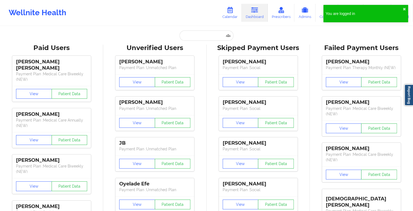
click at [114, 14] on div "Wellnite Health Calendar Dashboard Prescribers Admins Coaches Therapists Medica…" at bounding box center [206, 13] width 413 height 22
click at [203, 34] on input "text" at bounding box center [206, 35] width 54 height 10
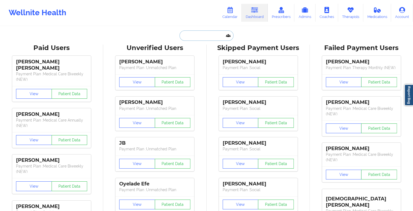
paste input "[EMAIL_ADDRESS][DOMAIN_NAME]"
type input "[EMAIL_ADDRESS][DOMAIN_NAME]"
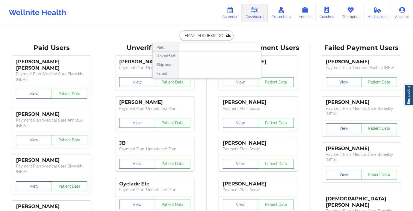
scroll to position [0, 1]
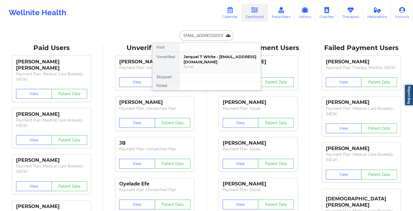
click at [206, 60] on div "Jerquel T White - [EMAIL_ADDRESS][DOMAIN_NAME]" at bounding box center [219, 59] width 73 height 10
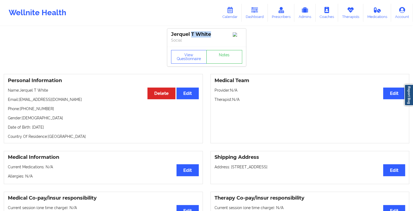
drag, startPoint x: 212, startPoint y: 33, endPoint x: 192, endPoint y: 33, distance: 19.8
click at [192, 33] on div "Jerquel T White" at bounding box center [206, 34] width 71 height 6
copy div "T White"
click at [258, 10] on icon at bounding box center [254, 10] width 7 height 6
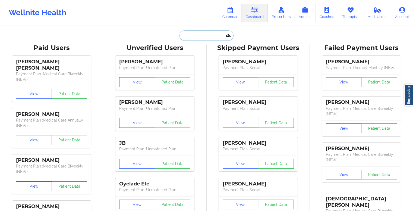
click at [207, 38] on input "text" at bounding box center [206, 35] width 54 height 10
paste input "[EMAIL_ADDRESS][DOMAIN_NAME]"
type input "[EMAIL_ADDRESS][DOMAIN_NAME]"
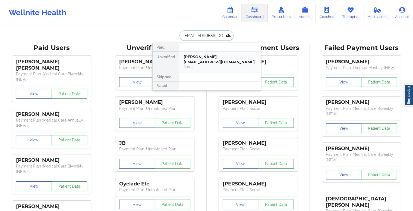
click at [211, 60] on div "[PERSON_NAME] - [EMAIL_ADDRESS][DOMAIN_NAME]" at bounding box center [219, 59] width 73 height 10
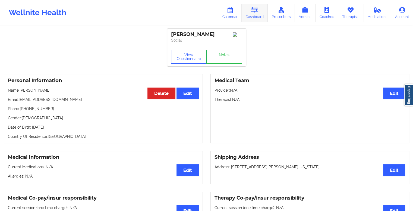
click at [253, 11] on icon at bounding box center [254, 10] width 7 height 6
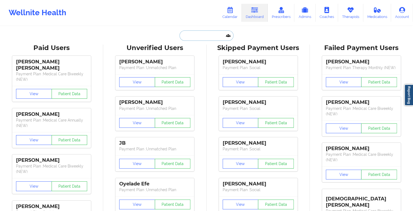
click at [198, 32] on input "text" at bounding box center [206, 35] width 54 height 10
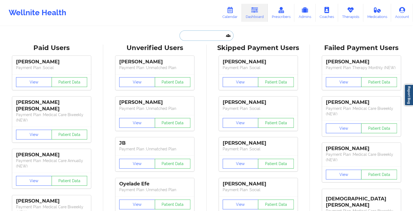
paste input "[PERSON_NAME][EMAIL_ADDRESS][PERSON_NAME][DOMAIN_NAME]"
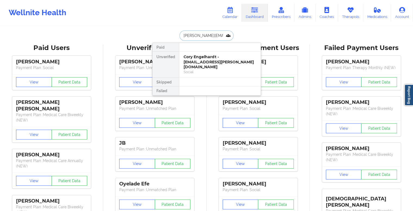
click at [217, 36] on input "[PERSON_NAME][EMAIL_ADDRESS][PERSON_NAME][DOMAIN_NAME]" at bounding box center [206, 35] width 54 height 10
paste input "debbiefontenot78"
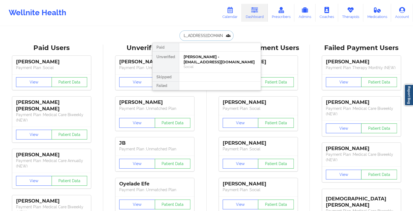
type input "[EMAIL_ADDRESS][DOMAIN_NAME]"
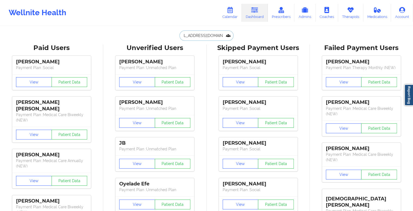
scroll to position [0, 0]
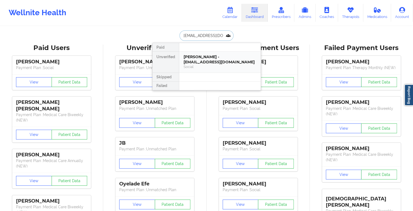
click at [223, 64] on div "[PERSON_NAME] - [EMAIL_ADDRESS][DOMAIN_NAME]" at bounding box center [219, 59] width 73 height 10
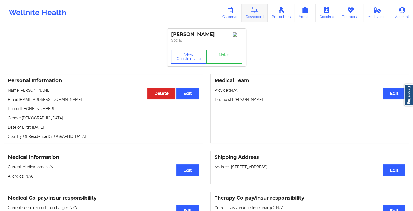
click at [257, 9] on icon at bounding box center [254, 10] width 7 height 6
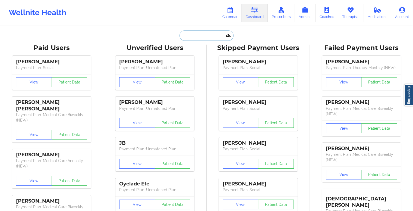
click at [213, 38] on input "text" at bounding box center [206, 35] width 54 height 10
paste input "[EMAIL_ADDRESS][DOMAIN_NAME]"
type input "[EMAIL_ADDRESS][DOMAIN_NAME]"
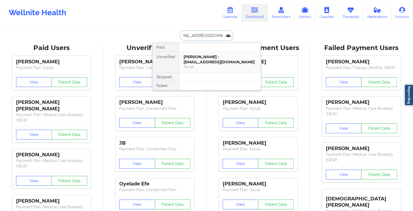
click at [206, 59] on div "[PERSON_NAME] - [EMAIL_ADDRESS][DOMAIN_NAME]" at bounding box center [219, 59] width 73 height 10
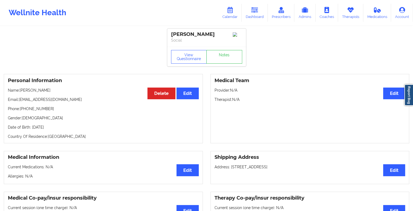
drag, startPoint x: 209, startPoint y: 33, endPoint x: 185, endPoint y: 36, distance: 24.9
click at [185, 36] on div "[PERSON_NAME]" at bounding box center [206, 34] width 71 height 6
copy div "[PERSON_NAME]"
